Goal: Task Accomplishment & Management: Use online tool/utility

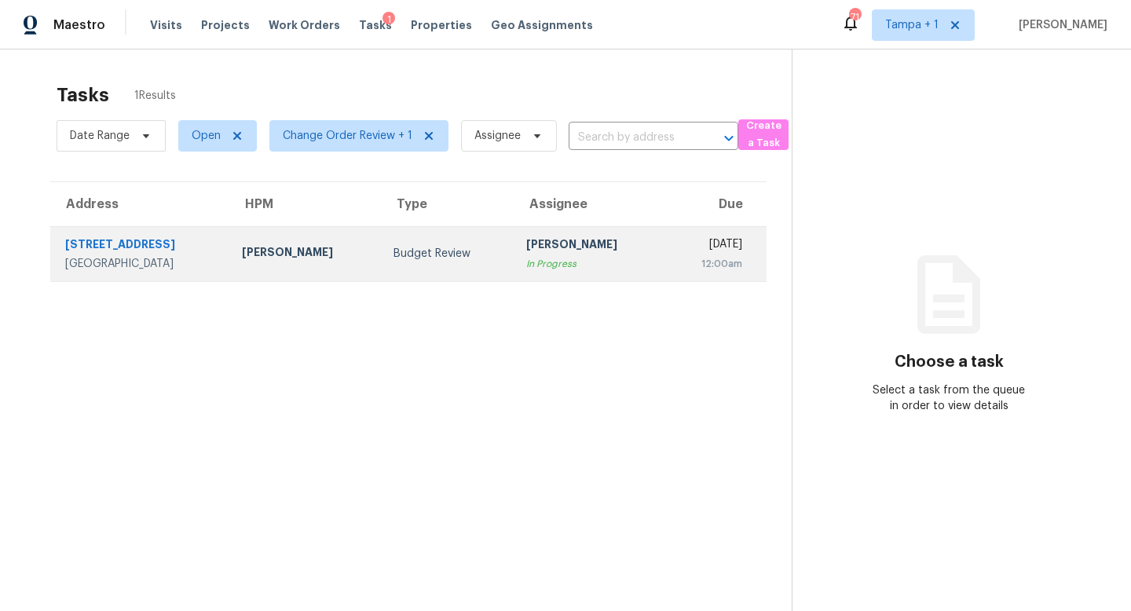
click at [394, 251] on div "Budget Review" at bounding box center [448, 254] width 108 height 16
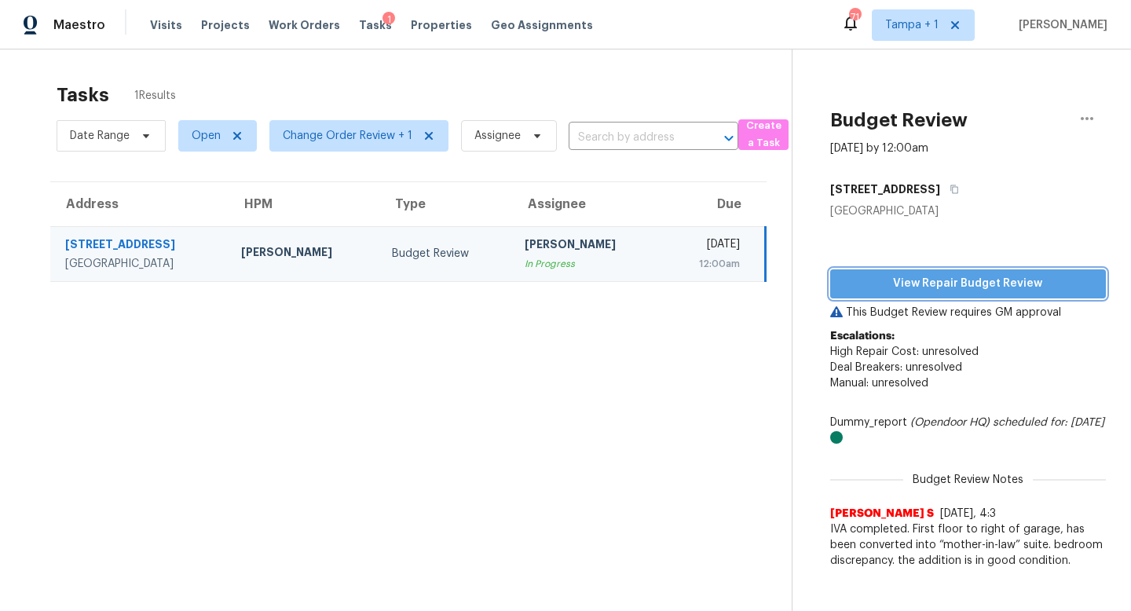
click at [986, 282] on span "View Repair Budget Review" at bounding box center [968, 284] width 251 height 20
